Goal: Transaction & Acquisition: Purchase product/service

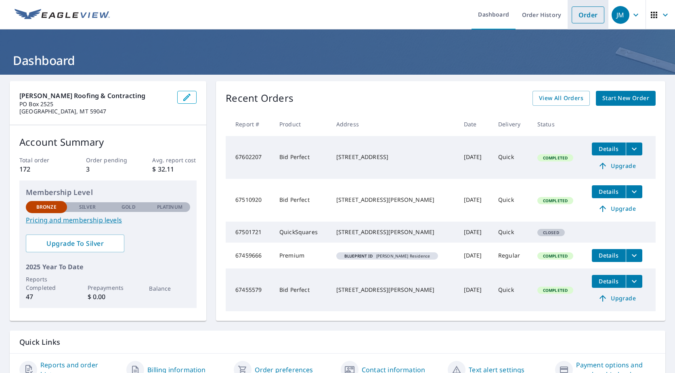
click at [582, 18] on link "Order" at bounding box center [588, 14] width 33 height 17
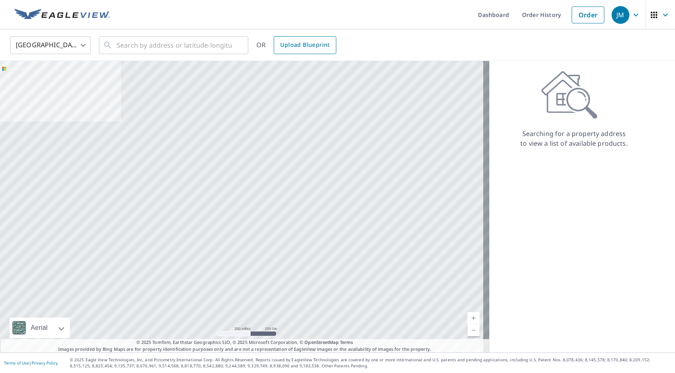
click at [289, 49] on span "Upload Blueprint" at bounding box center [304, 45] width 49 height 10
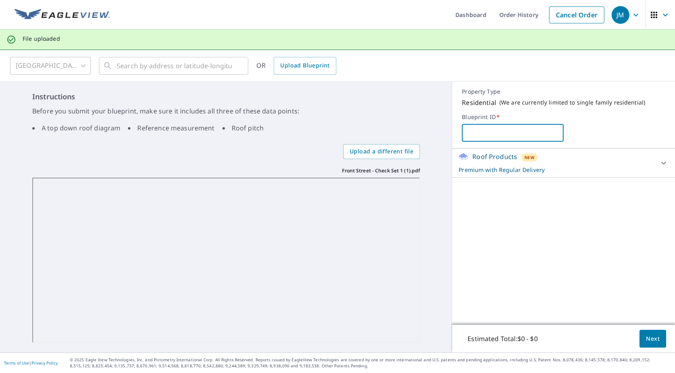
click at [491, 132] on input "text" at bounding box center [513, 133] width 102 height 23
type input "Front St. Duplex"
click at [646, 339] on span "Next" at bounding box center [653, 339] width 14 height 10
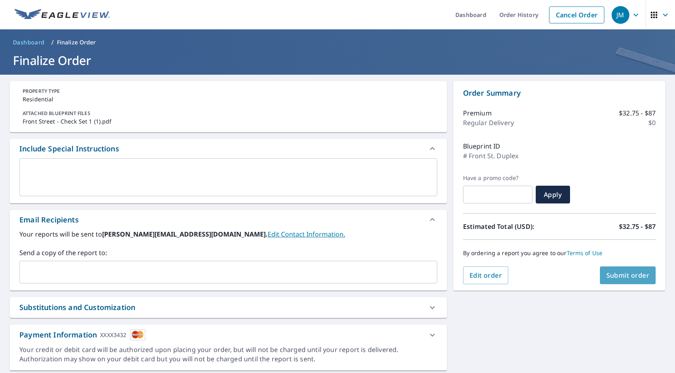
click at [622, 278] on span "Submit order" at bounding box center [628, 275] width 43 height 9
